Goal: Understand process/instructions: Learn how to perform a task or action

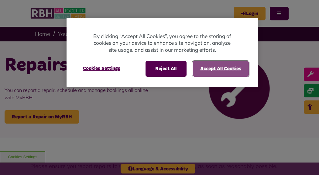
click at [207, 68] on button "Accept All Cookies" at bounding box center [220, 69] width 56 height 16
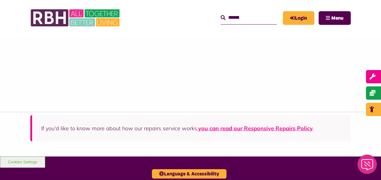
scroll to position [637, 0]
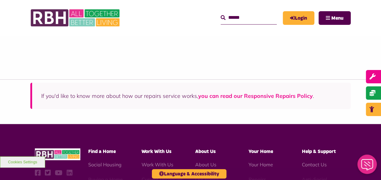
click at [253, 93] on link "you can read our Responsive Repairs Policy" at bounding box center [255, 96] width 115 height 7
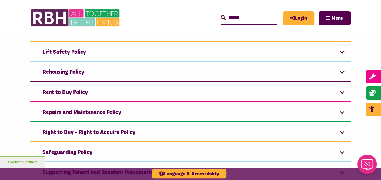
scroll to position [516, 0]
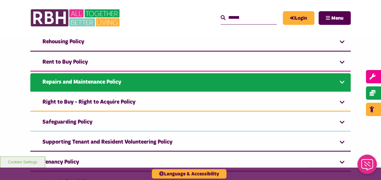
click at [114, 80] on link "Repairs and Maintenance Policy" at bounding box center [190, 82] width 321 height 19
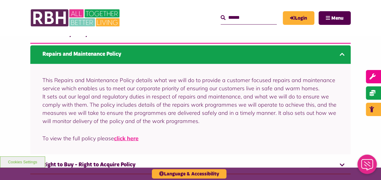
scroll to position [577, 0]
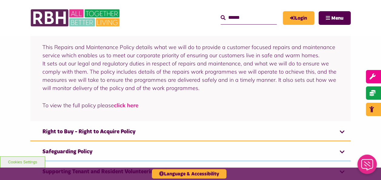
click at [128, 102] on link "click here" at bounding box center [126, 105] width 25 height 7
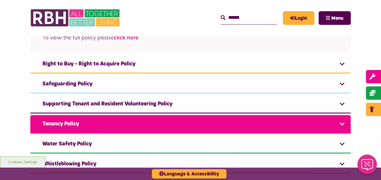
scroll to position [637, 0]
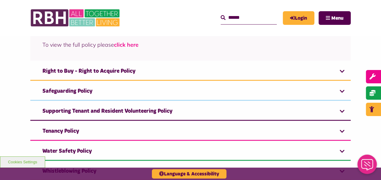
click at [130, 41] on link "click here" at bounding box center [126, 44] width 25 height 7
